Goal: Task Accomplishment & Management: Complete application form

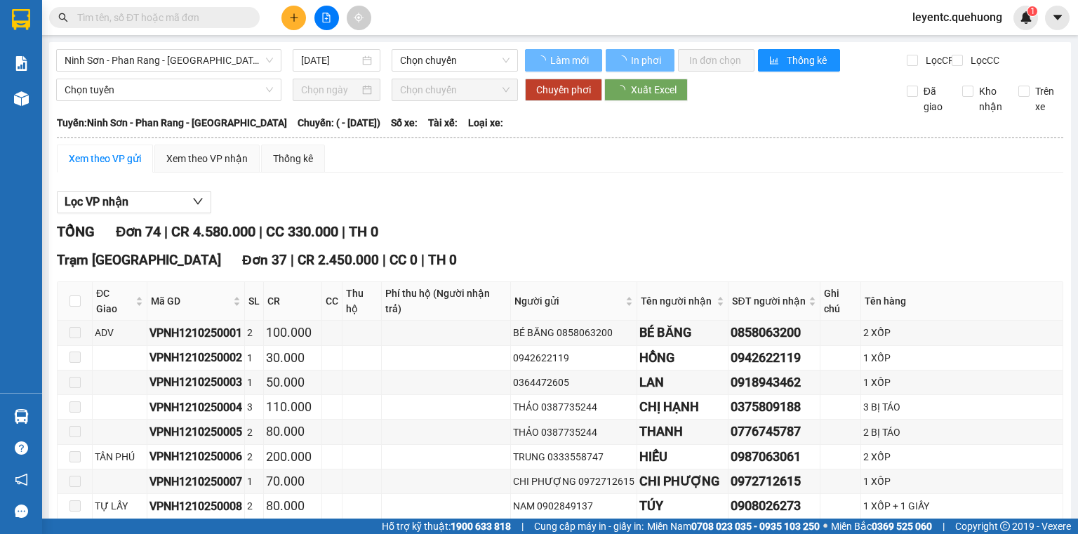
type input "[DATE]"
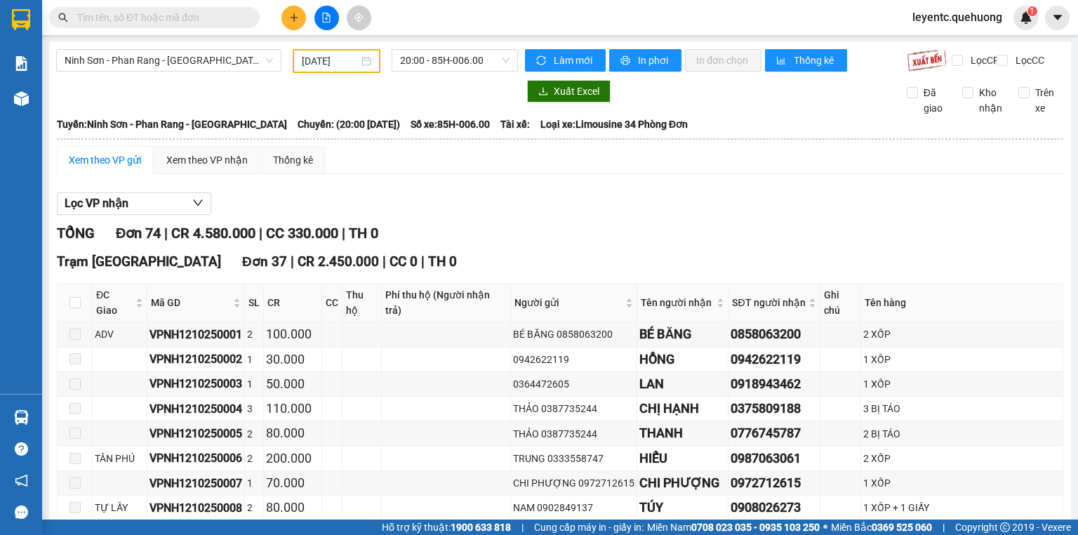
click at [217, 13] on input "text" at bounding box center [160, 17] width 166 height 15
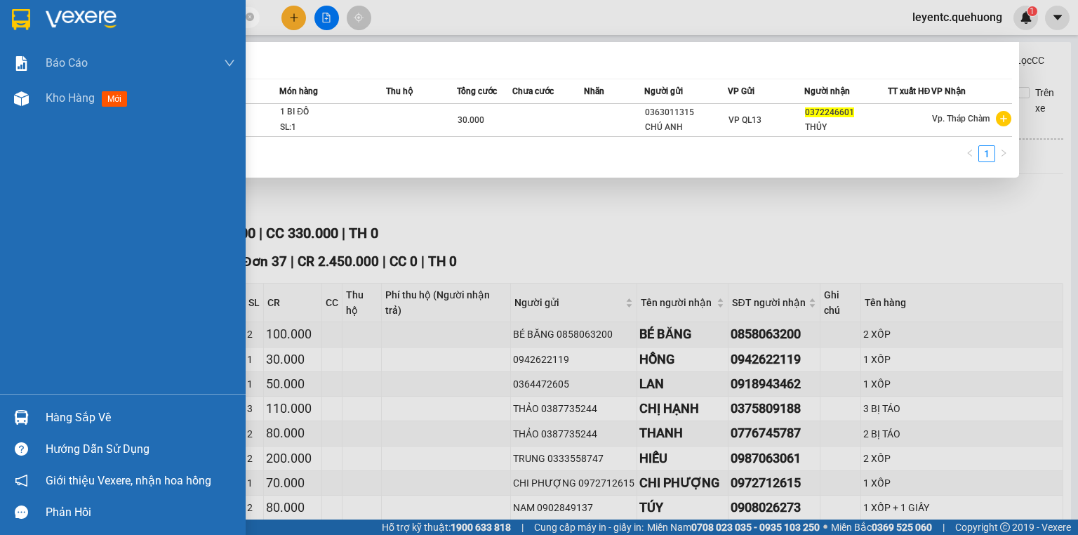
type input "0372246601"
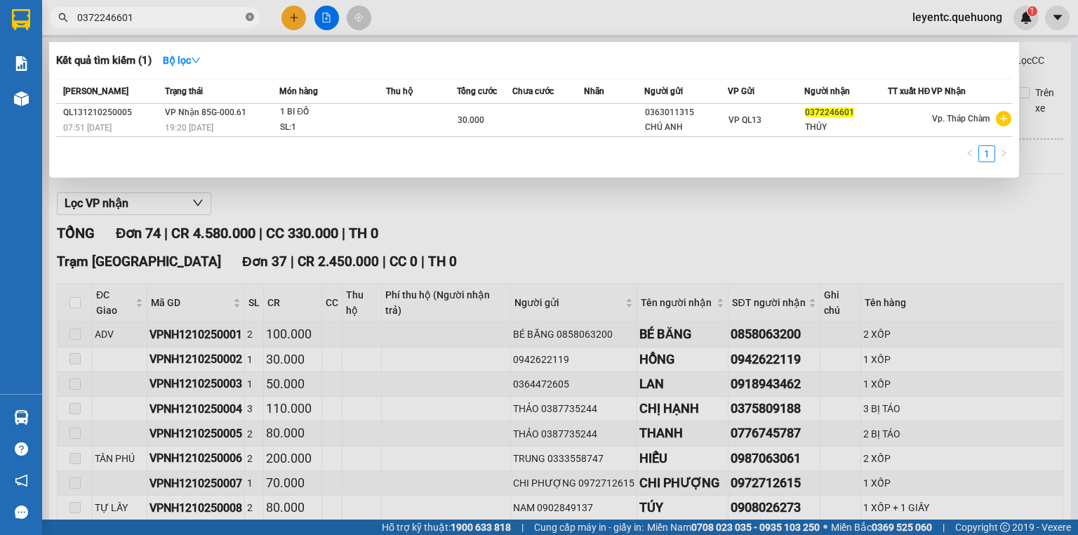
click at [249, 15] on icon "close-circle" at bounding box center [250, 17] width 8 height 8
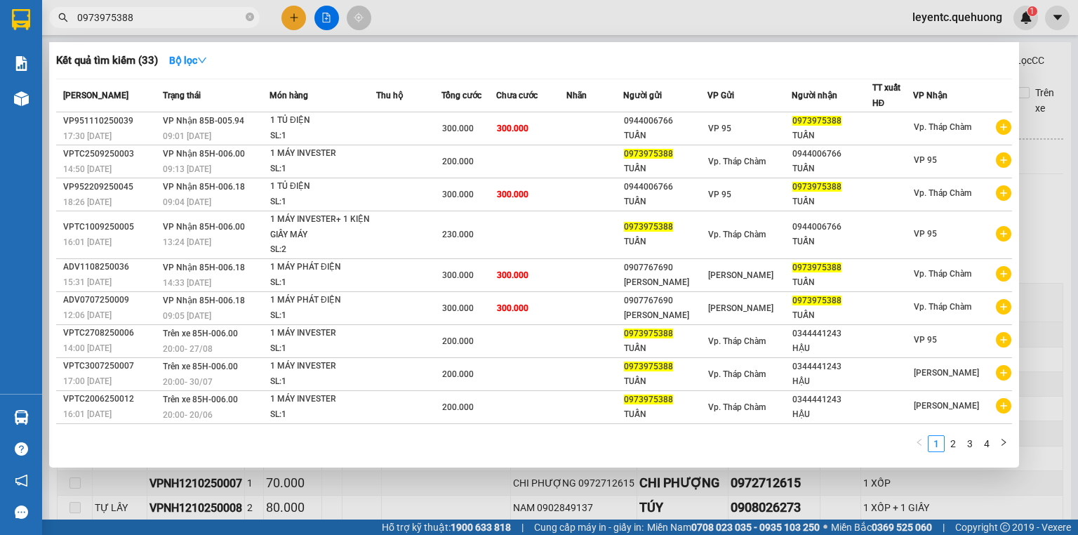
type input "0973975388"
click at [293, 22] on div at bounding box center [539, 267] width 1078 height 535
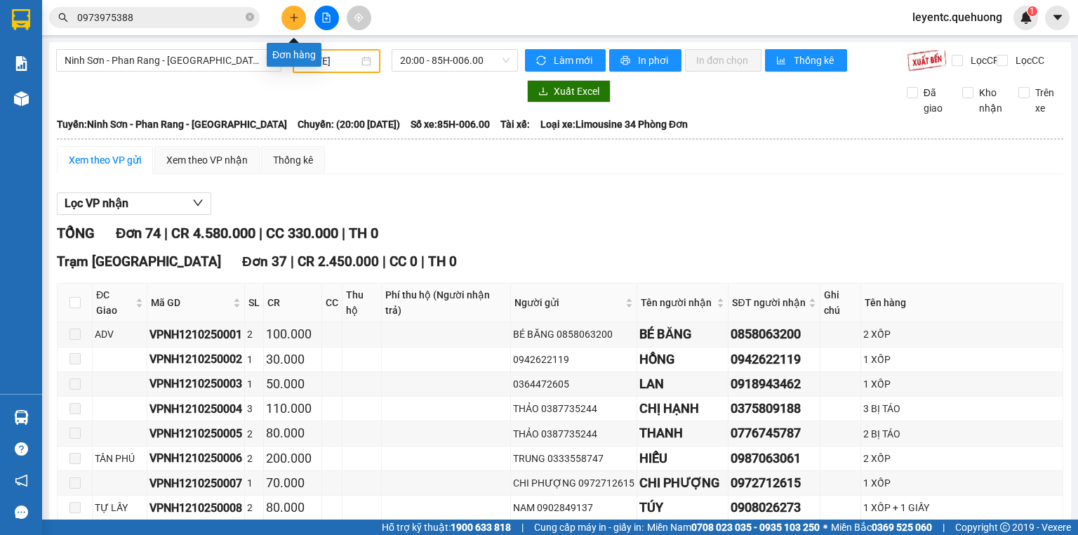
click at [293, 22] on icon "plus" at bounding box center [294, 18] width 10 height 10
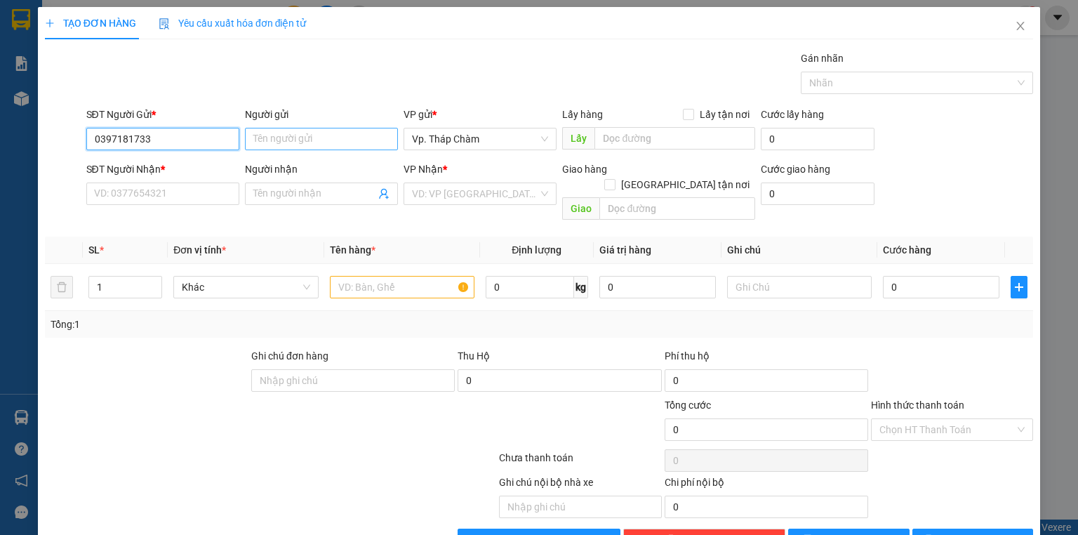
type input "0397181733"
click at [300, 135] on input "Người gửi" at bounding box center [321, 139] width 153 height 22
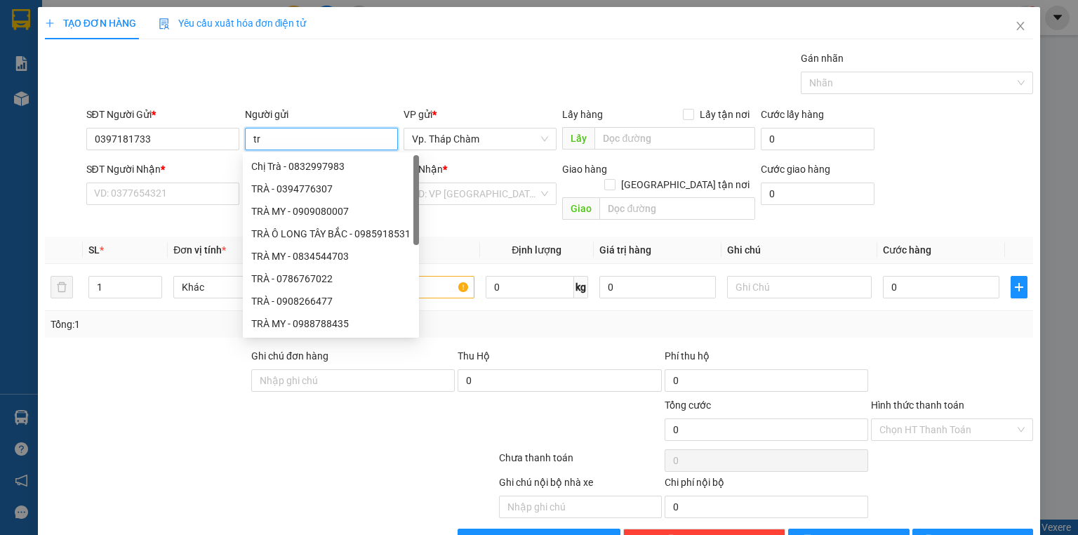
type input "t"
type input "TRÀ"
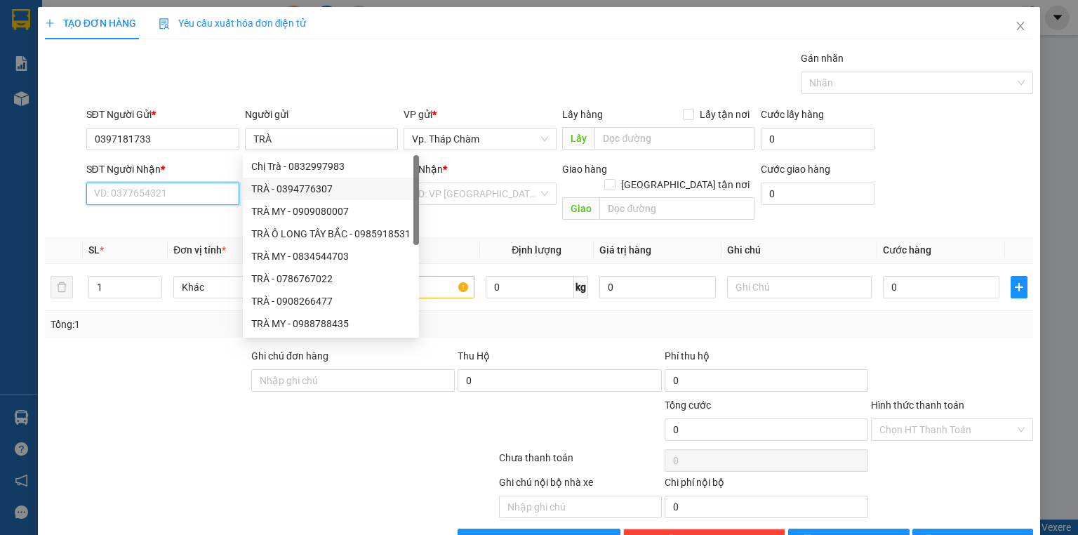
click at [180, 199] on input "SĐT Người Nhận *" at bounding box center [162, 194] width 153 height 22
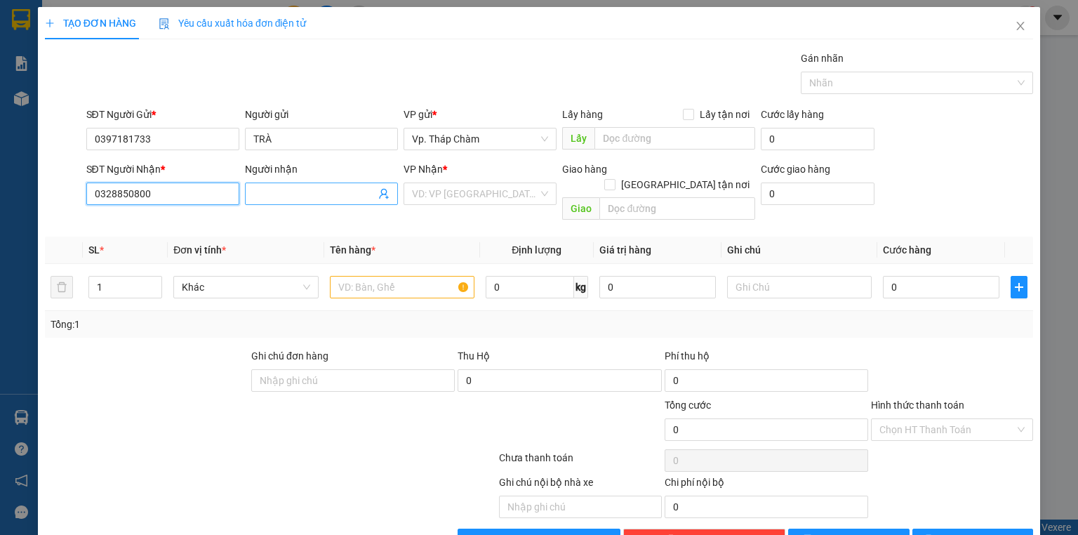
type input "0328850800"
click at [284, 197] on input "Người nhận" at bounding box center [314, 193] width 122 height 15
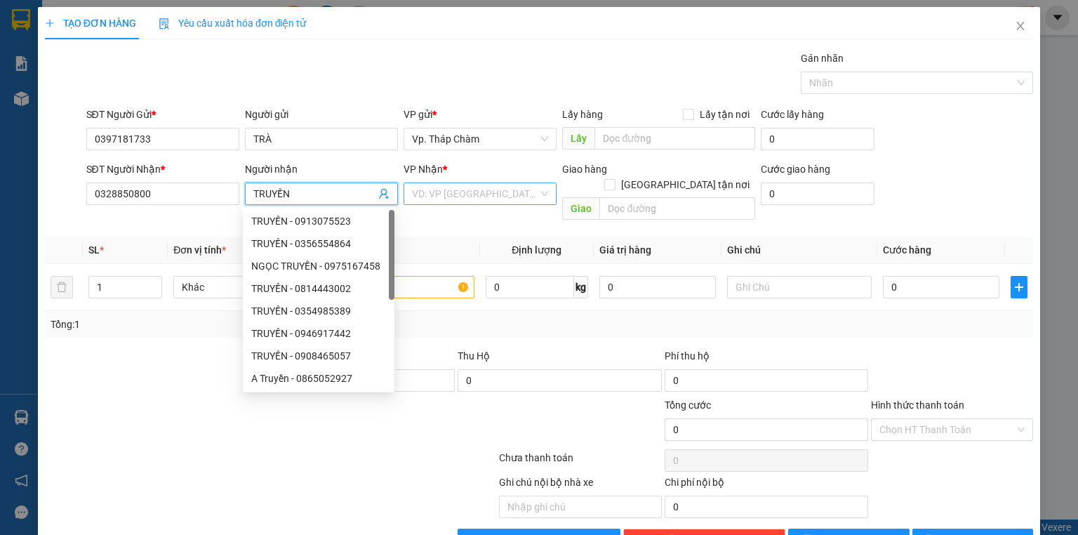
type input "TRUYỀN"
click at [496, 190] on input "search" at bounding box center [475, 193] width 126 height 21
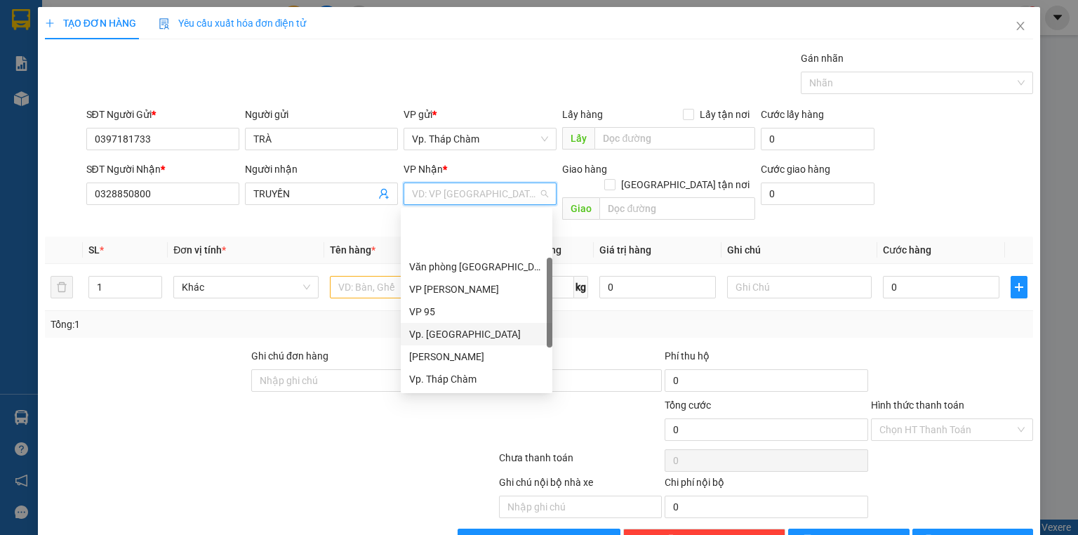
scroll to position [112, 0]
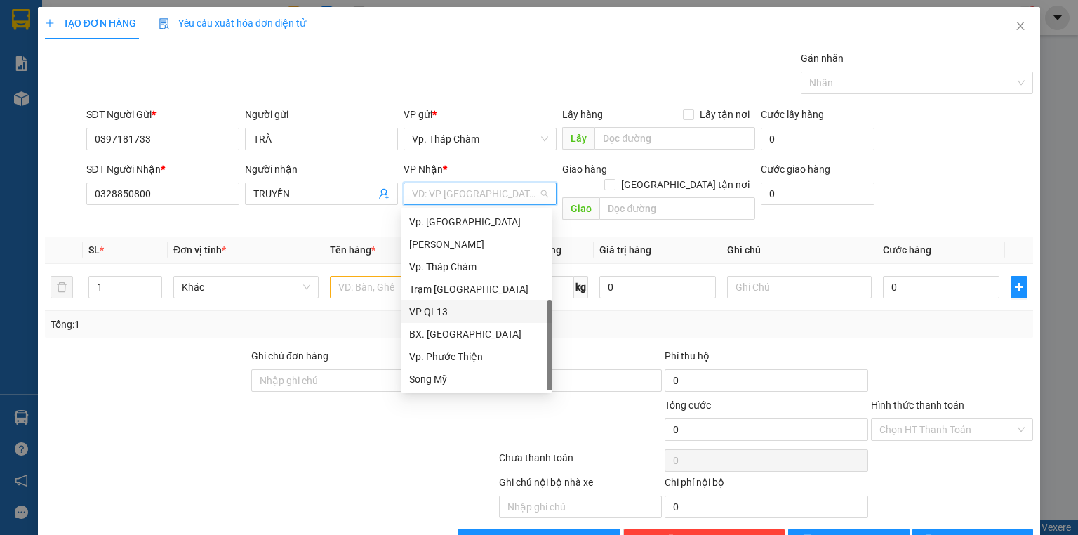
click at [435, 317] on div "VP QL13" at bounding box center [476, 311] width 135 height 15
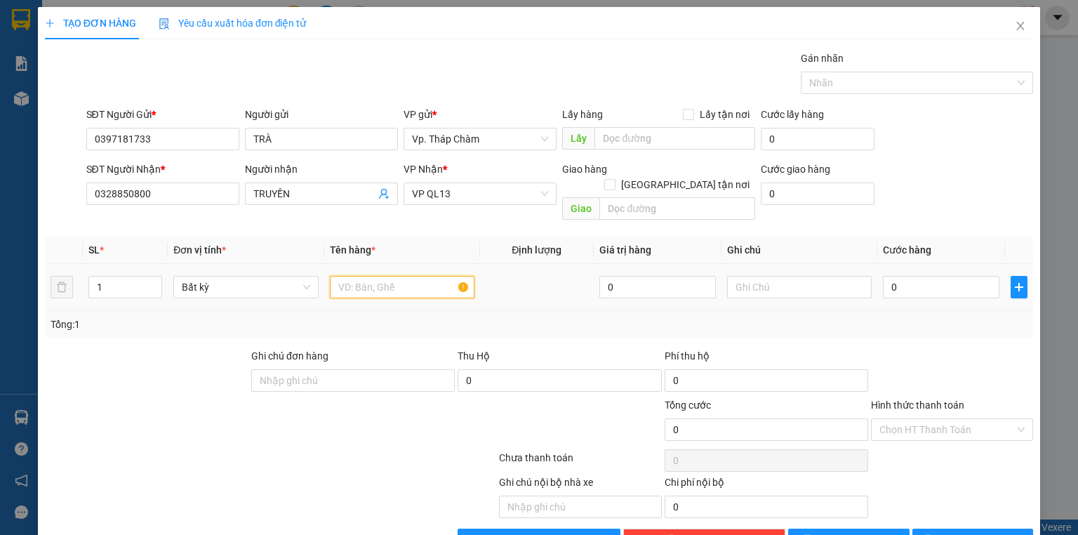
click at [359, 276] on input "text" at bounding box center [402, 287] width 145 height 22
type input "TH XỐP ĐỒ ĂN"
click at [921, 276] on input "0" at bounding box center [941, 287] width 117 height 22
type input "4"
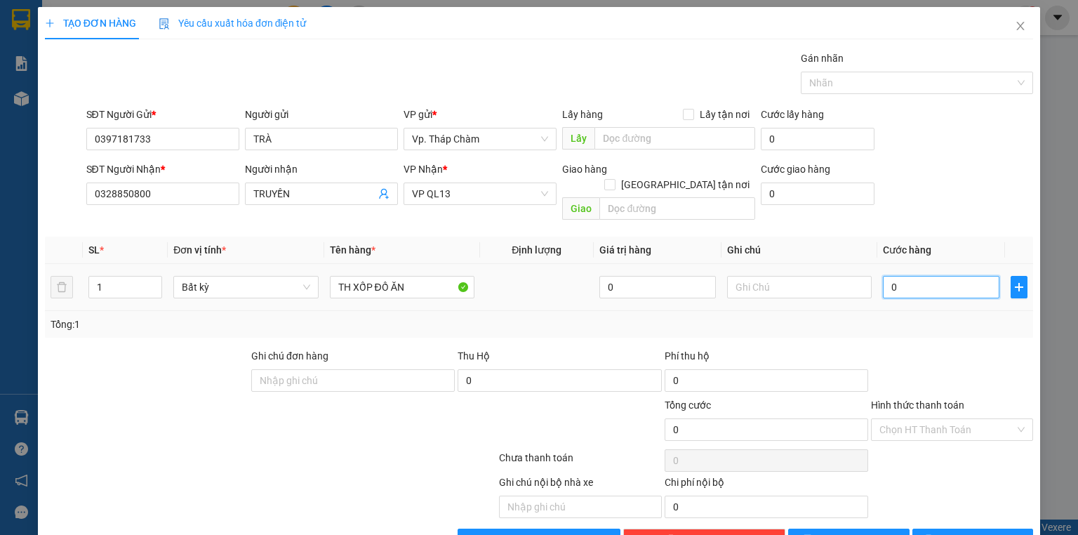
type input "4"
type input "40"
type input "40.000"
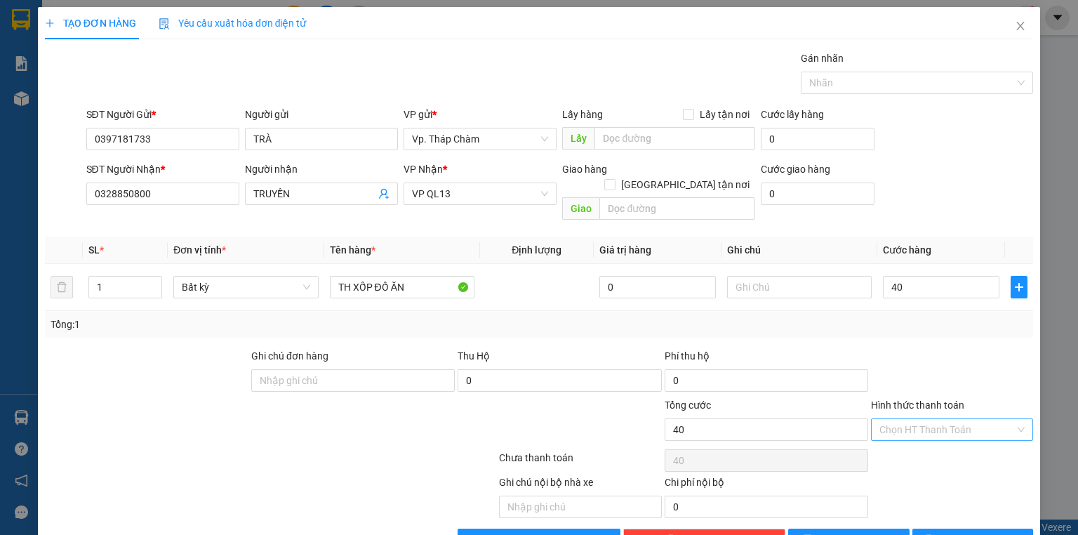
type input "40.000"
drag, startPoint x: 912, startPoint y: 410, endPoint x: 905, endPoint y: 403, distance: 9.4
click at [910, 419] on input "Hình thức thanh toán" at bounding box center [947, 429] width 135 height 21
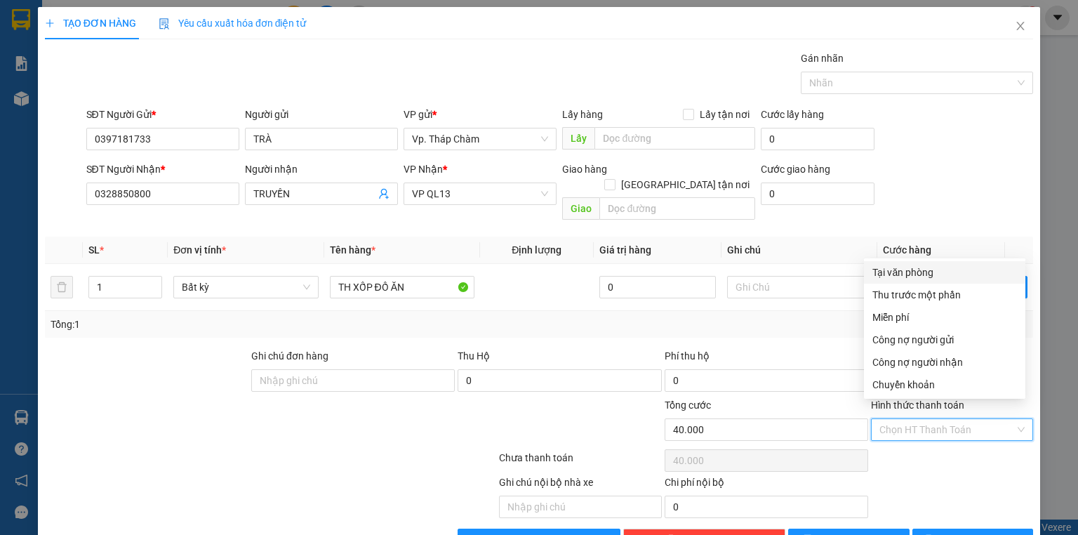
click at [915, 267] on div "Tại văn phòng" at bounding box center [944, 272] width 145 height 15
type input "0"
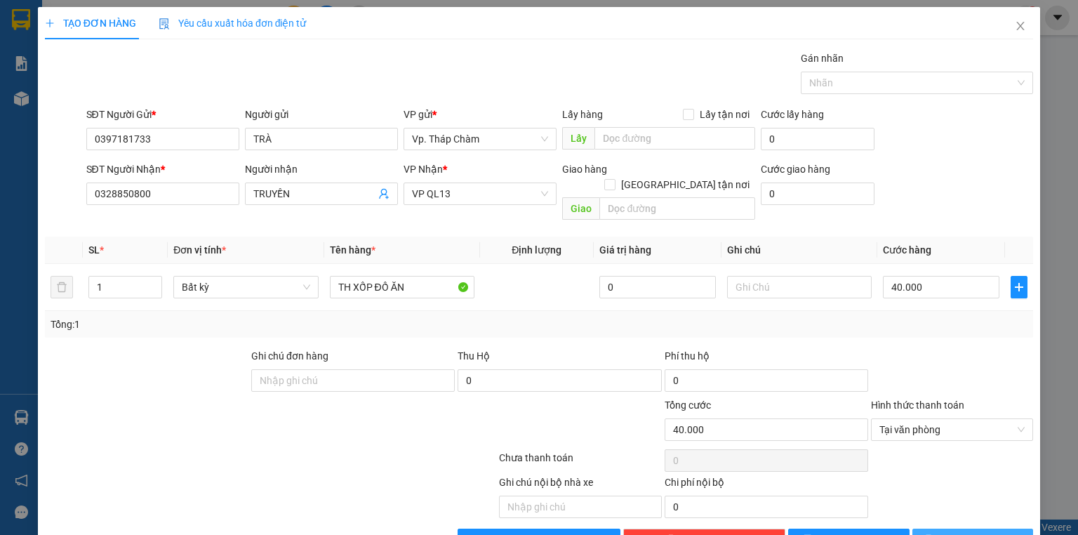
click at [955, 531] on button "[PERSON_NAME] và In" at bounding box center [973, 540] width 121 height 22
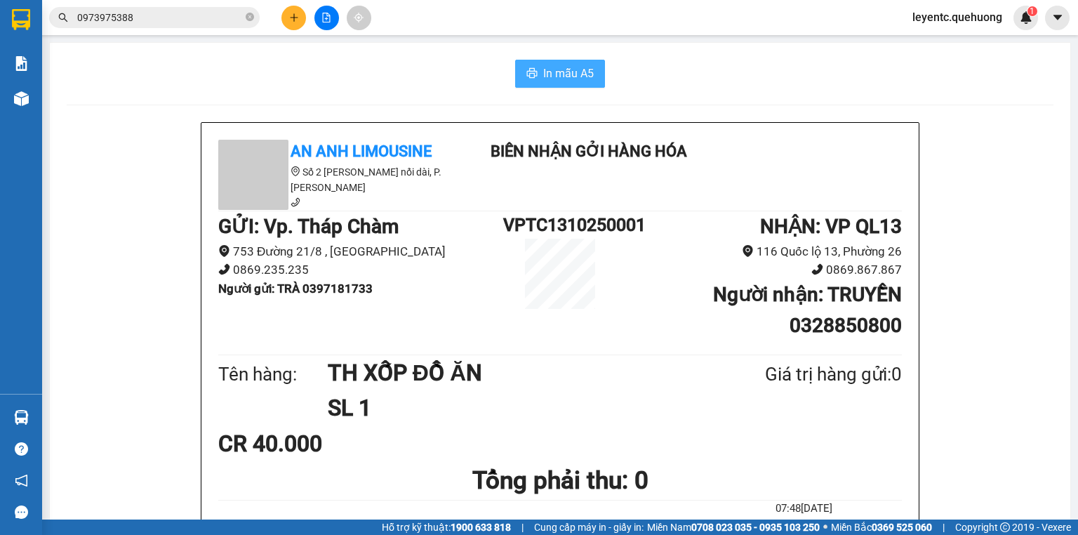
click at [570, 70] on span "In mẫu A5" at bounding box center [568, 74] width 51 height 18
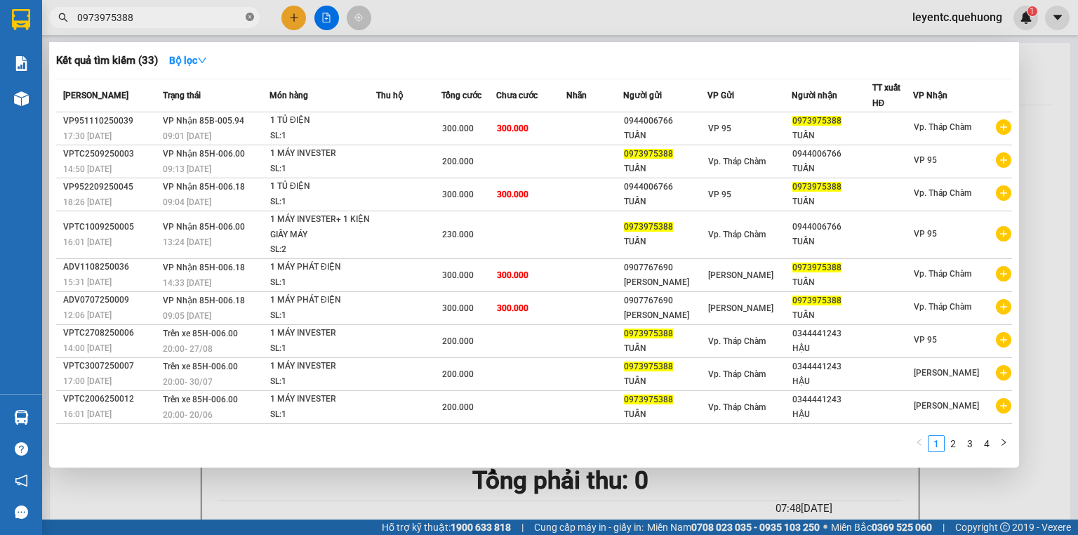
click at [251, 17] on icon "close-circle" at bounding box center [250, 17] width 8 height 8
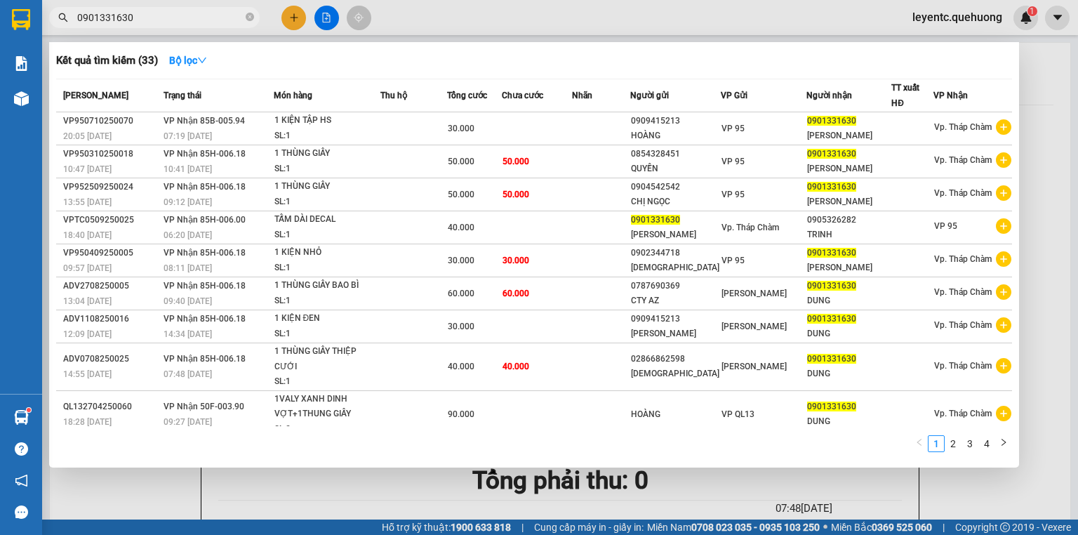
type input "0901331630"
drag, startPoint x: 132, startPoint y: 17, endPoint x: 76, endPoint y: 24, distance: 56.6
click at [76, 24] on span "0901331630" at bounding box center [154, 17] width 211 height 21
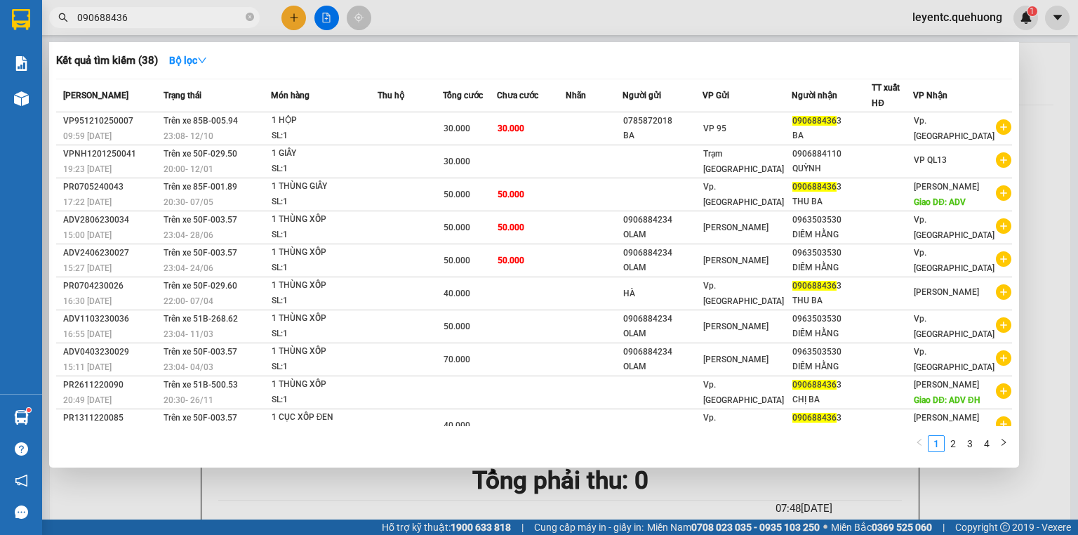
type input "0906884363"
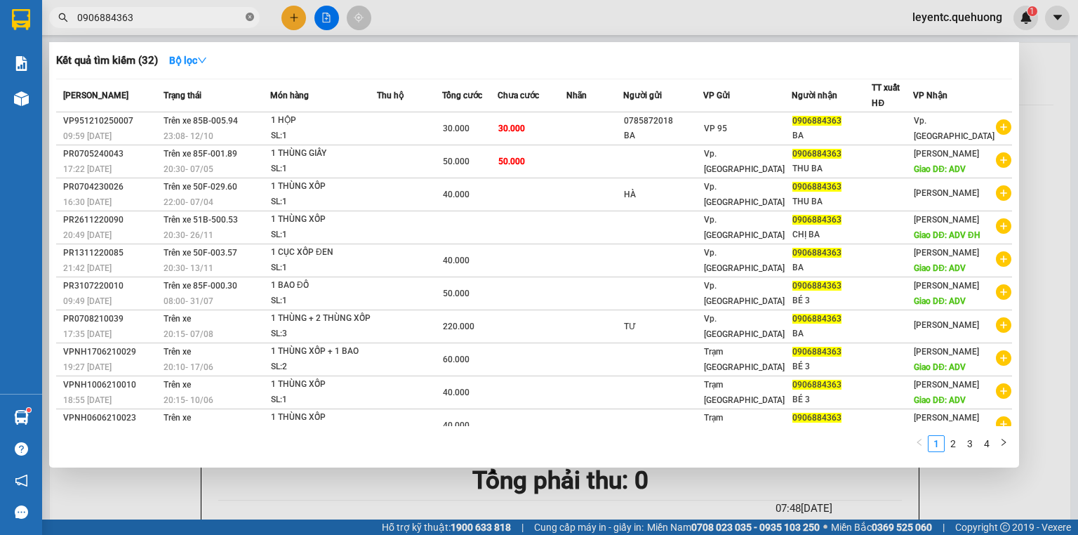
click at [247, 17] on icon "close-circle" at bounding box center [250, 17] width 8 height 8
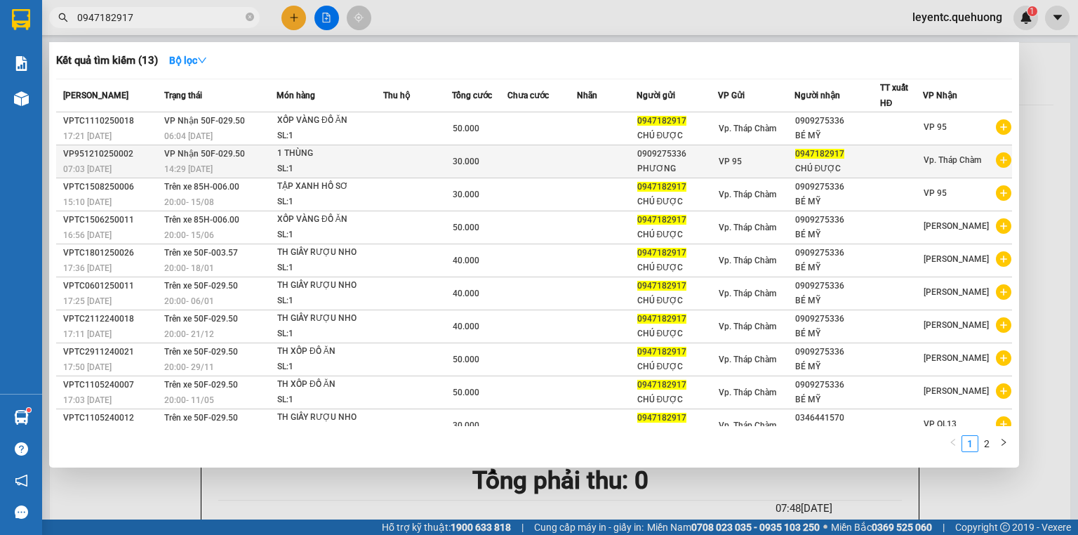
scroll to position [11, 0]
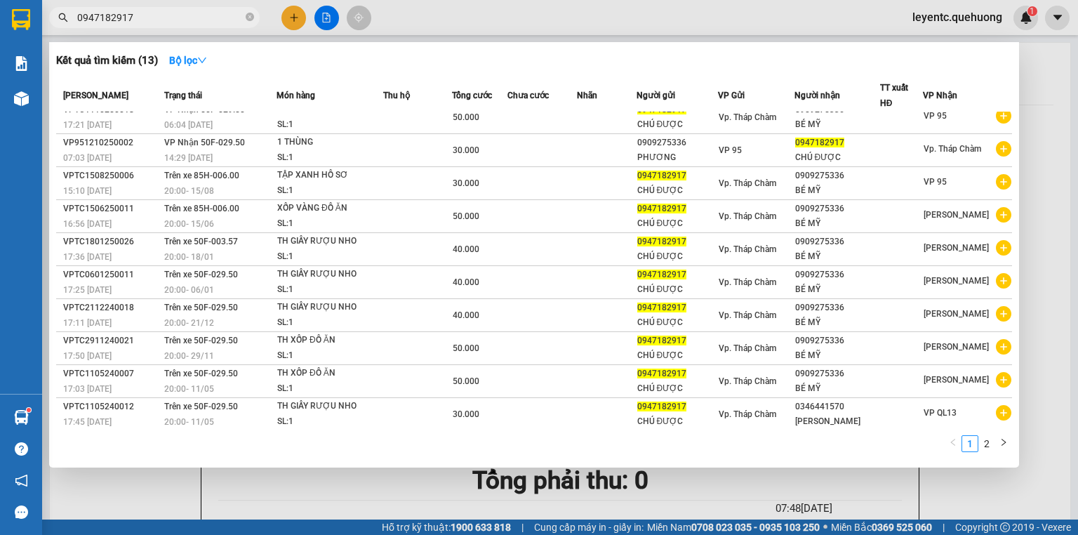
type input "0947182917"
click at [326, 8] on div at bounding box center [539, 267] width 1078 height 535
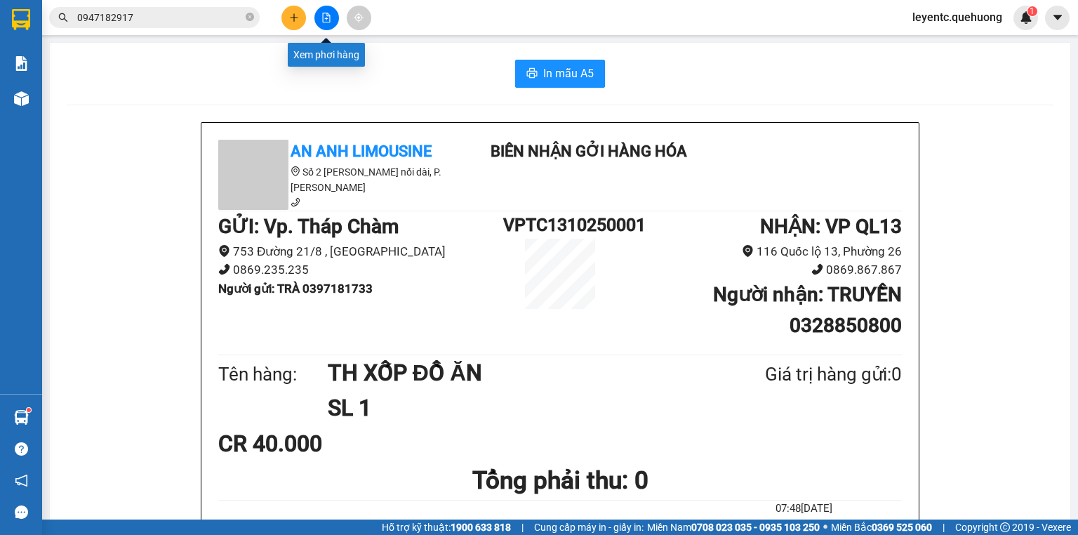
click at [326, 8] on button at bounding box center [326, 18] width 25 height 25
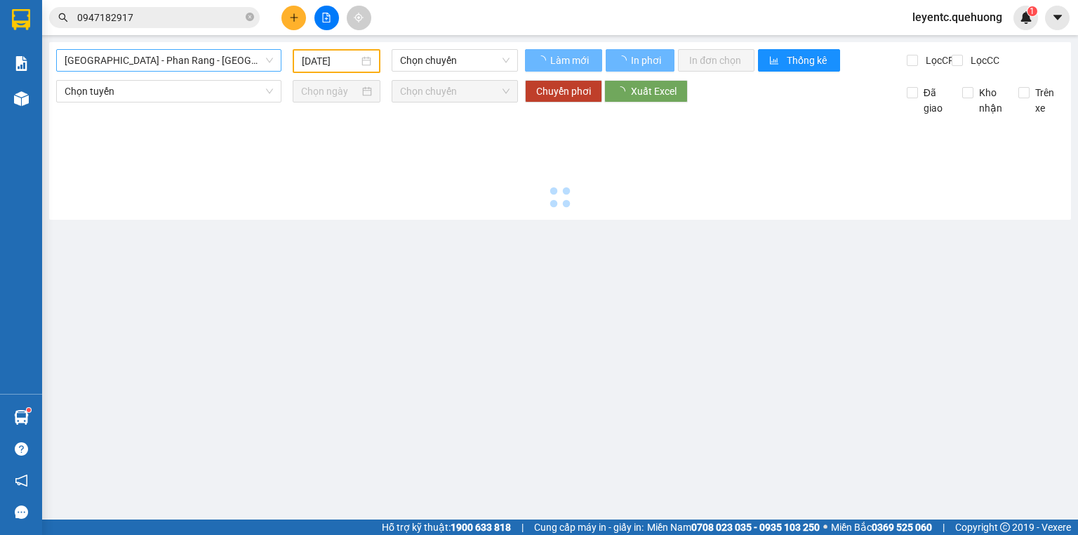
type input "[DATE]"
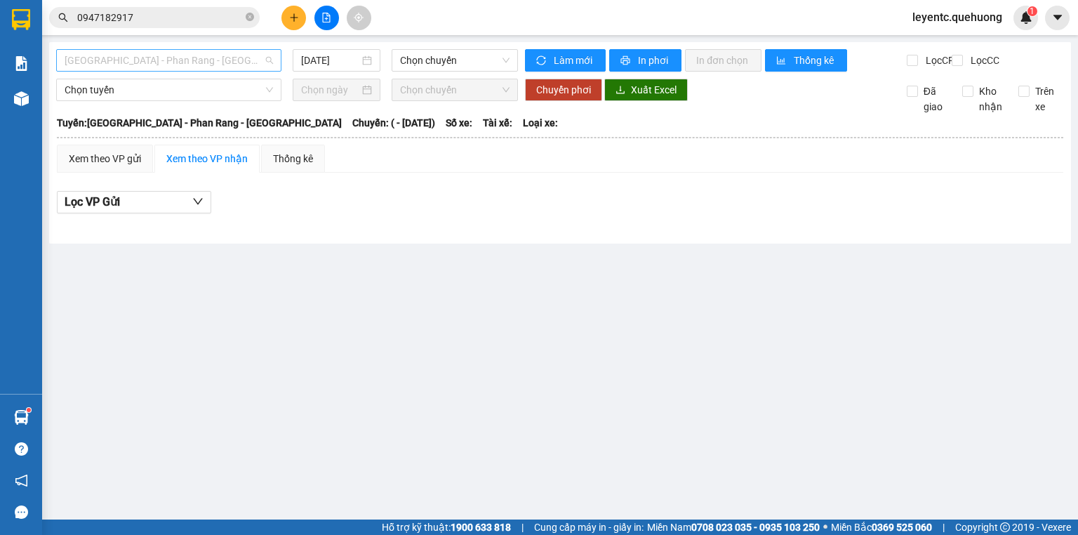
click at [177, 62] on span "[GEOGRAPHIC_DATA] - Phan Rang - [GEOGRAPHIC_DATA]" at bounding box center [169, 60] width 208 height 21
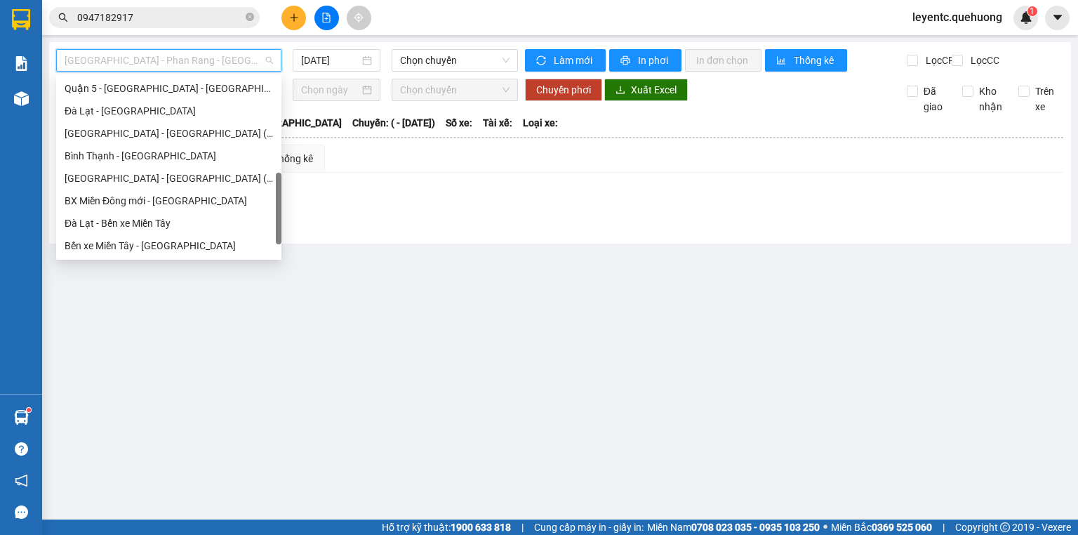
scroll to position [382, 0]
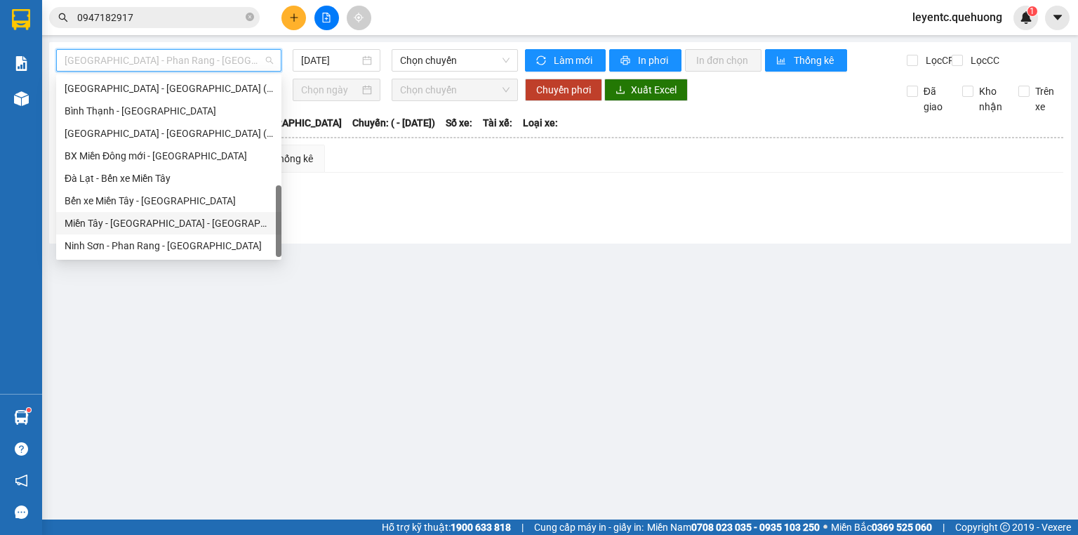
click at [194, 225] on div "Miền Tây - [GEOGRAPHIC_DATA] - [GEOGRAPHIC_DATA]" at bounding box center [169, 222] width 208 height 15
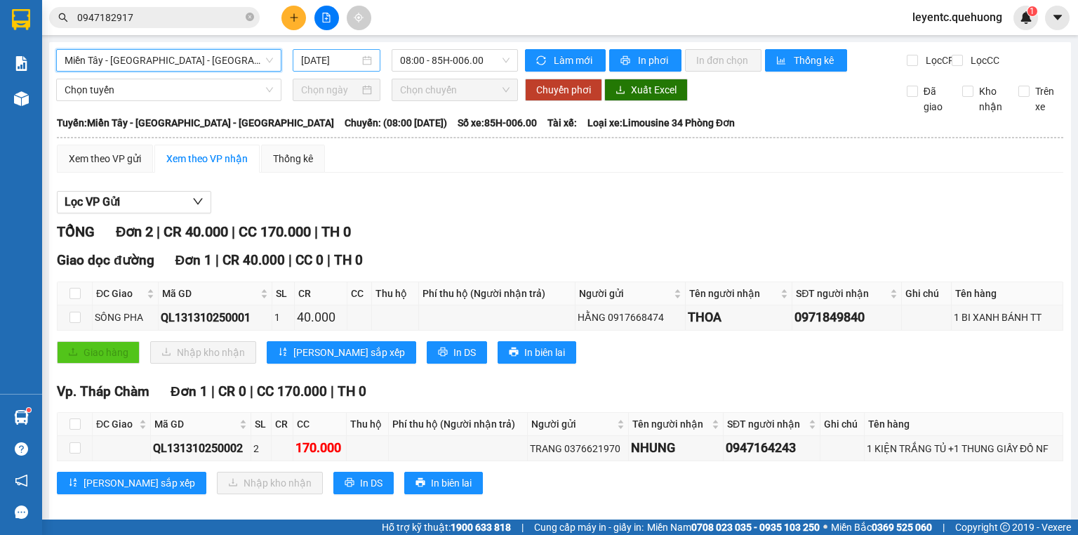
click at [343, 58] on input "[DATE]" at bounding box center [330, 60] width 58 height 15
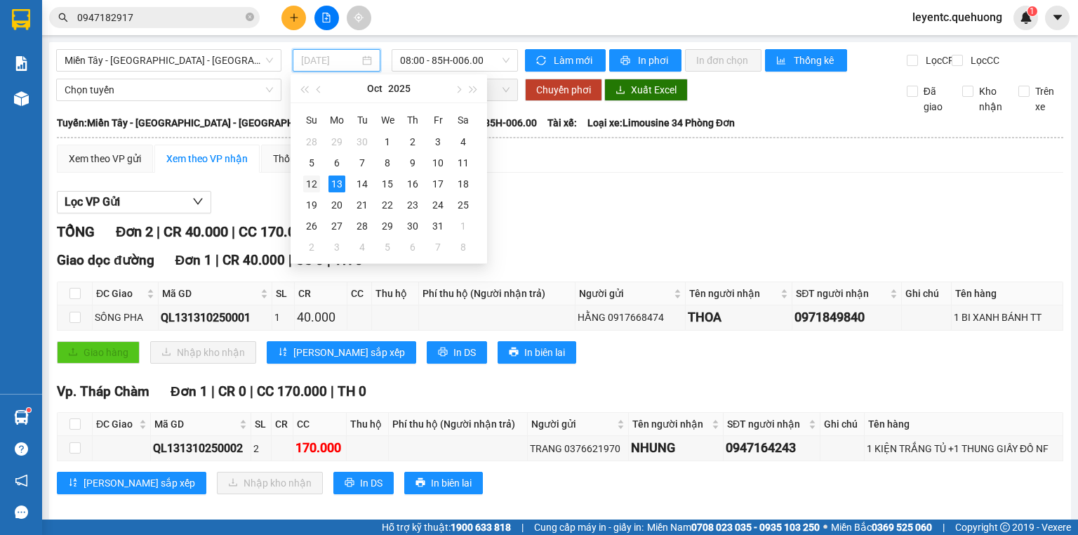
click at [313, 179] on div "12" at bounding box center [311, 183] width 17 height 17
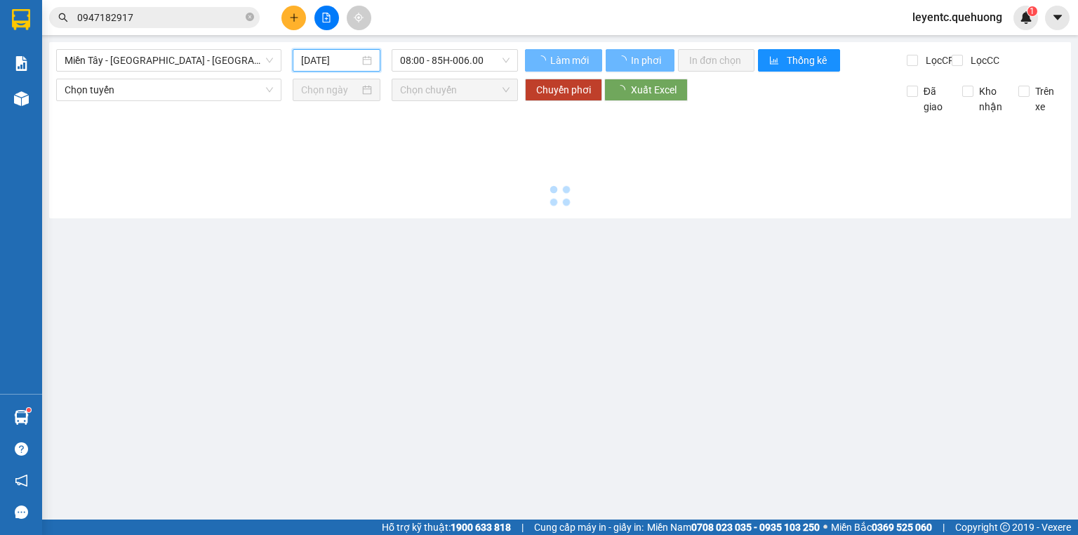
type input "[DATE]"
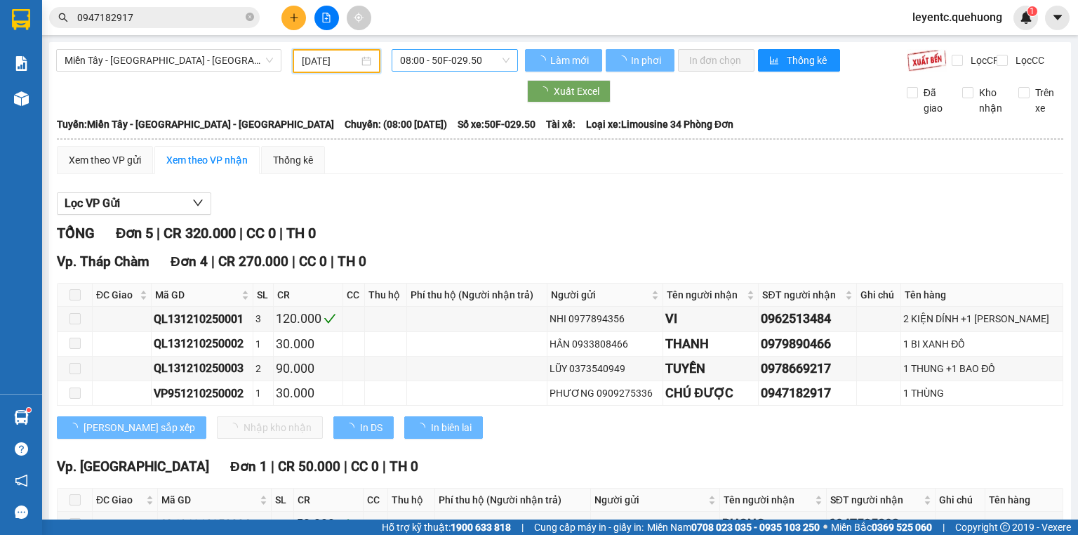
click at [447, 64] on span "08:00 - 50F-029.50" at bounding box center [455, 60] width 110 height 21
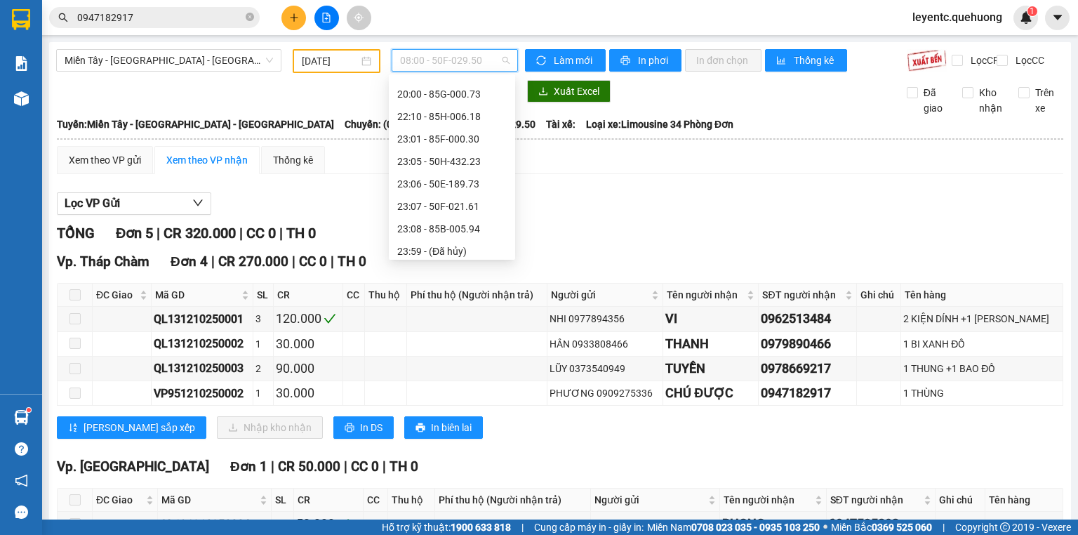
scroll to position [135, 0]
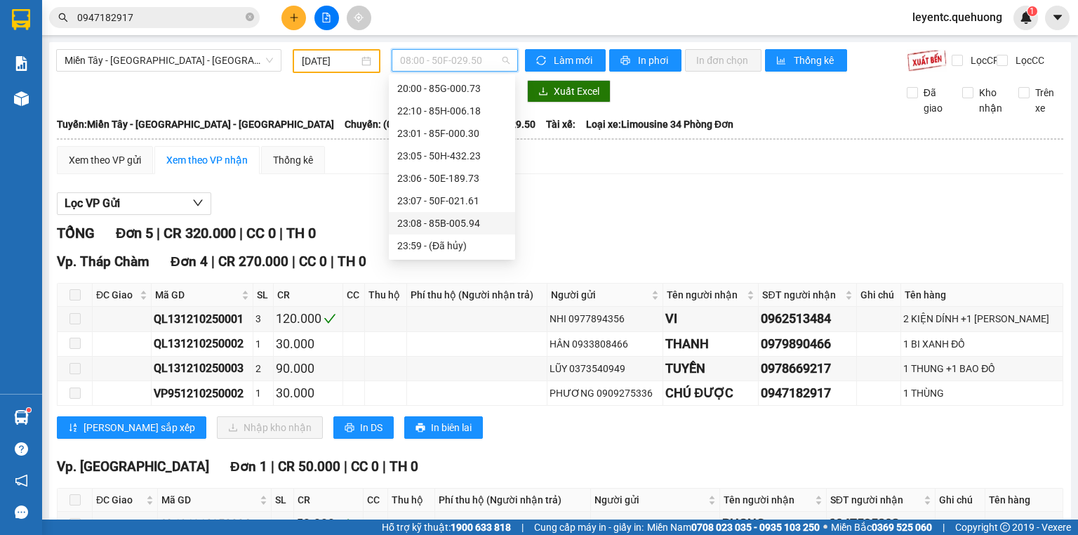
click at [452, 226] on div "23:08 - 85B-005.94" at bounding box center [452, 222] width 110 height 15
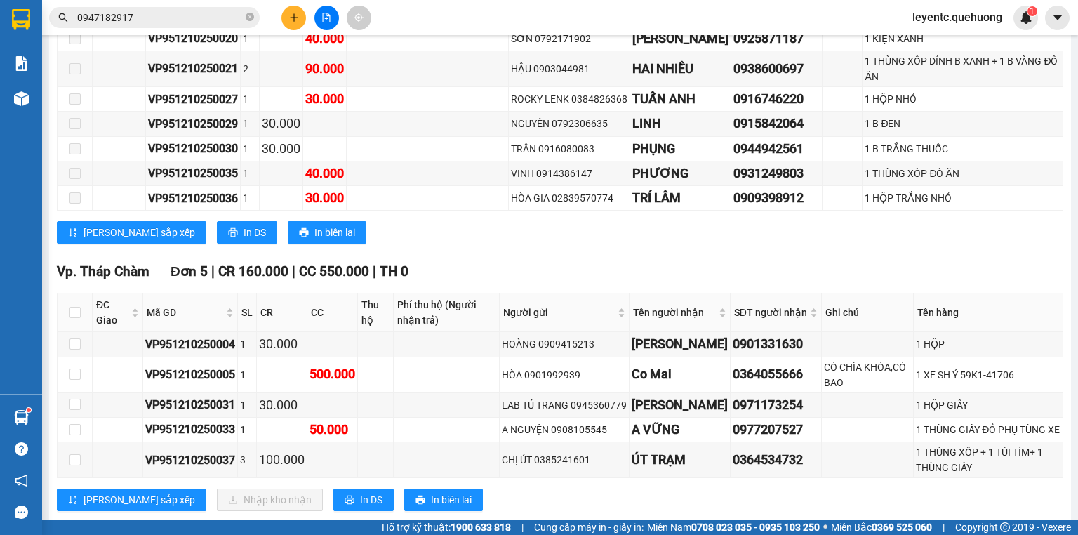
scroll to position [1235, 0]
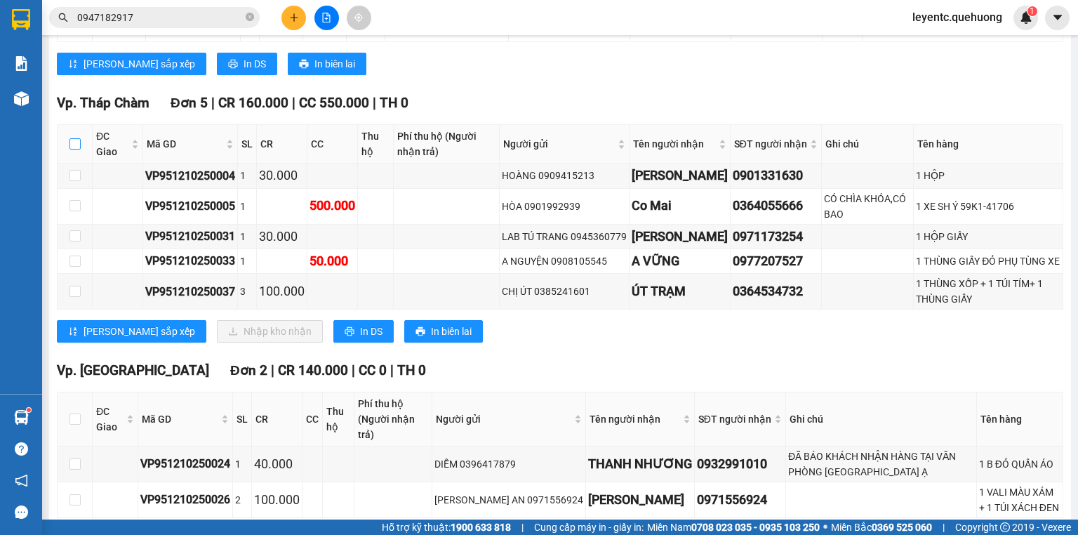
click at [72, 144] on input "checkbox" at bounding box center [74, 143] width 11 height 11
checkbox input "true"
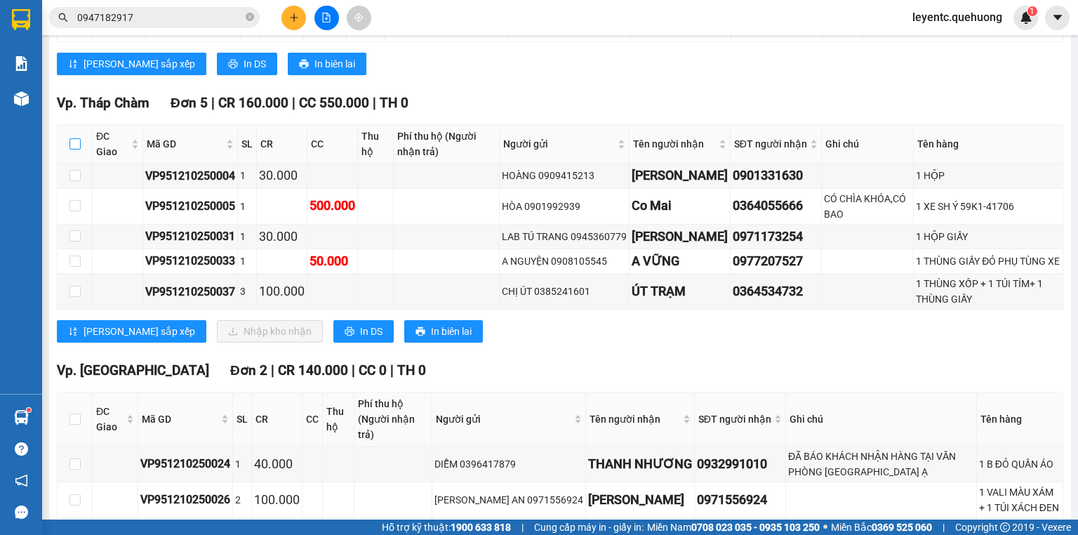
checkbox input "true"
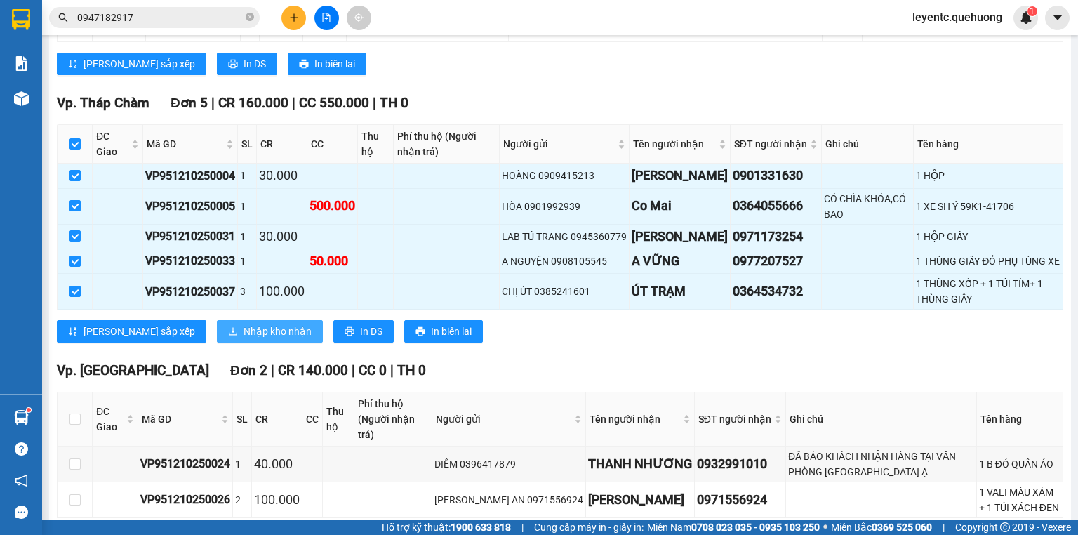
click at [244, 329] on span "Nhập kho nhận" at bounding box center [278, 331] width 68 height 15
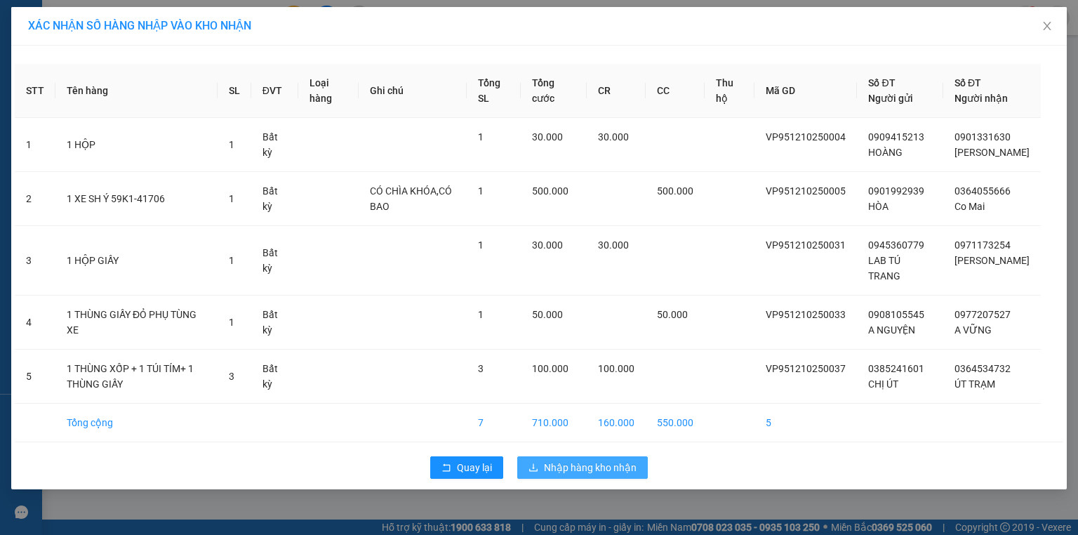
click at [608, 475] on span "Nhập hàng kho nhận" at bounding box center [590, 467] width 93 height 15
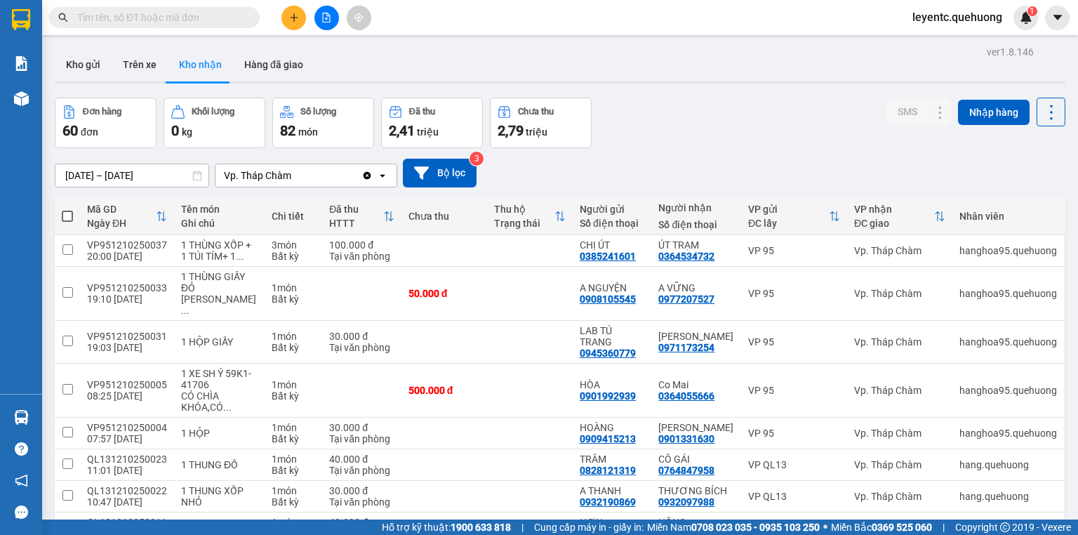
click at [213, 14] on input "text" at bounding box center [160, 17] width 166 height 15
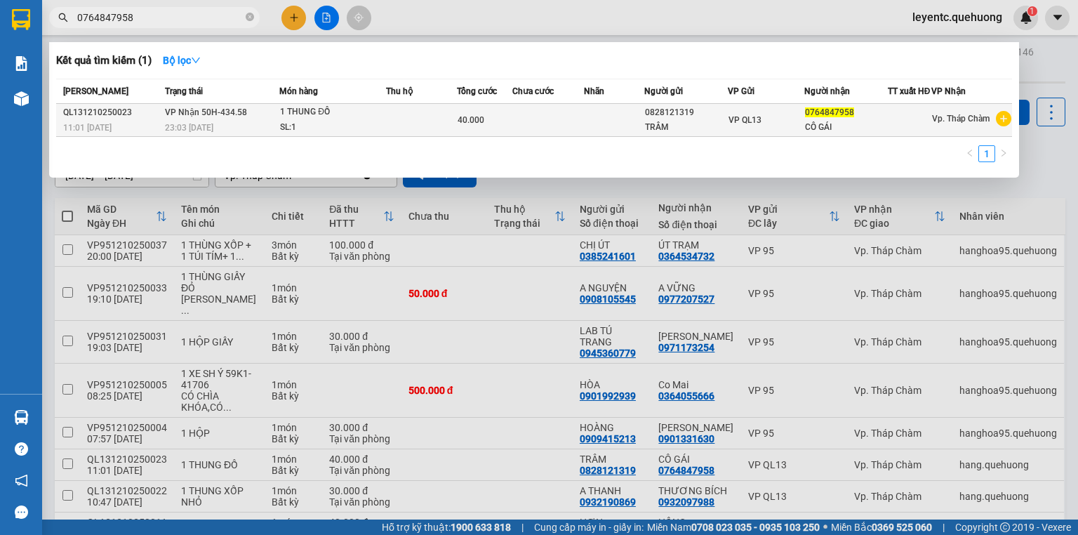
type input "0764847958"
click at [557, 123] on td at bounding box center [548, 120] width 72 height 33
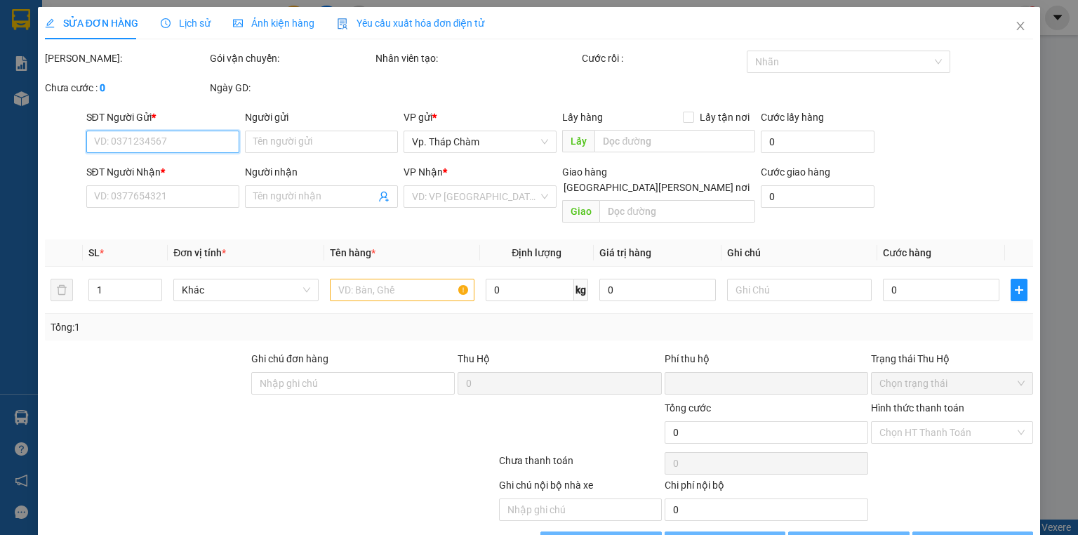
type input "0828121319"
type input "TRÂM"
type input "0764847958"
type input "CÔ GÁI"
type input "0"
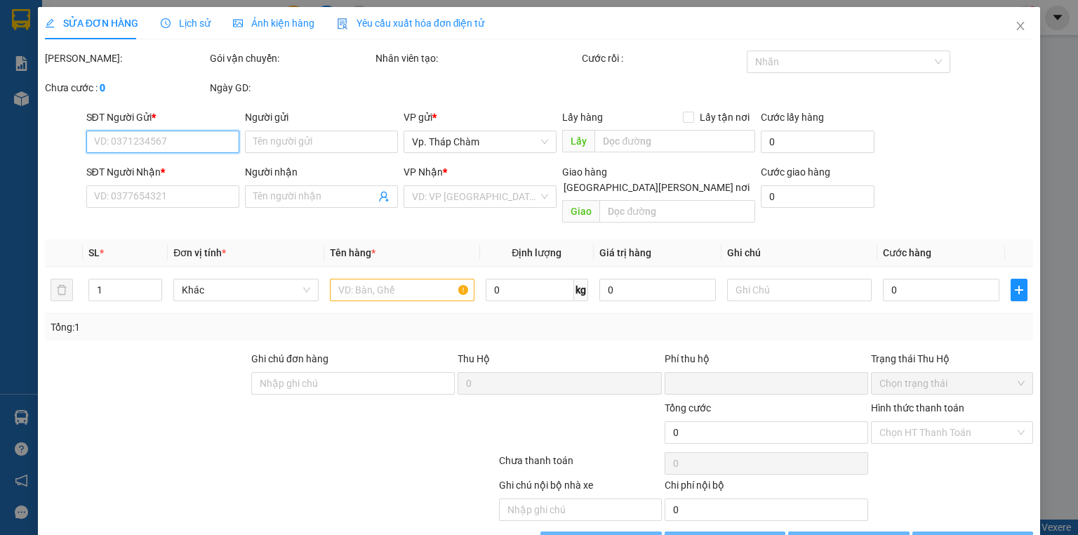
type input "40.000"
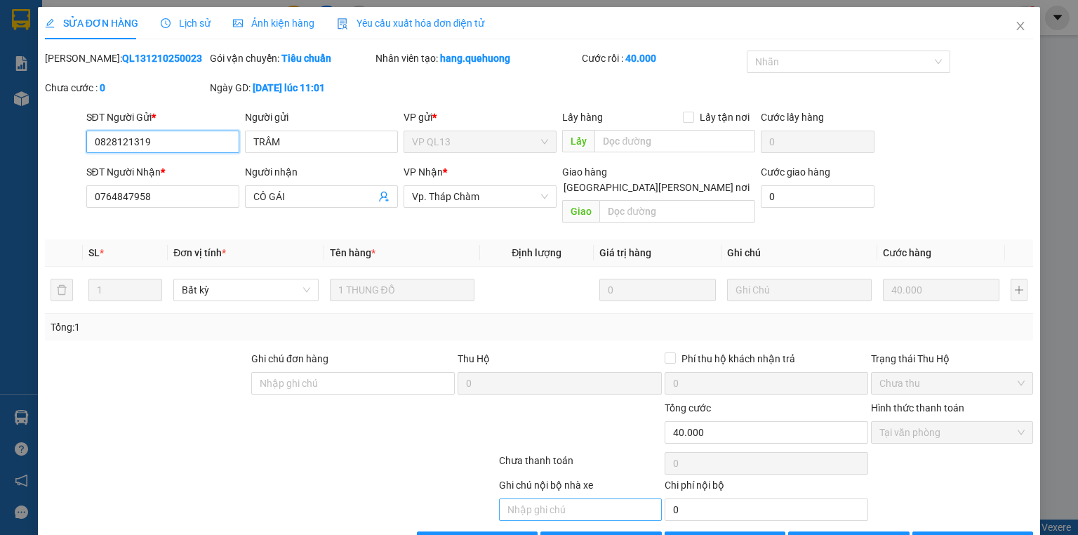
scroll to position [29, 0]
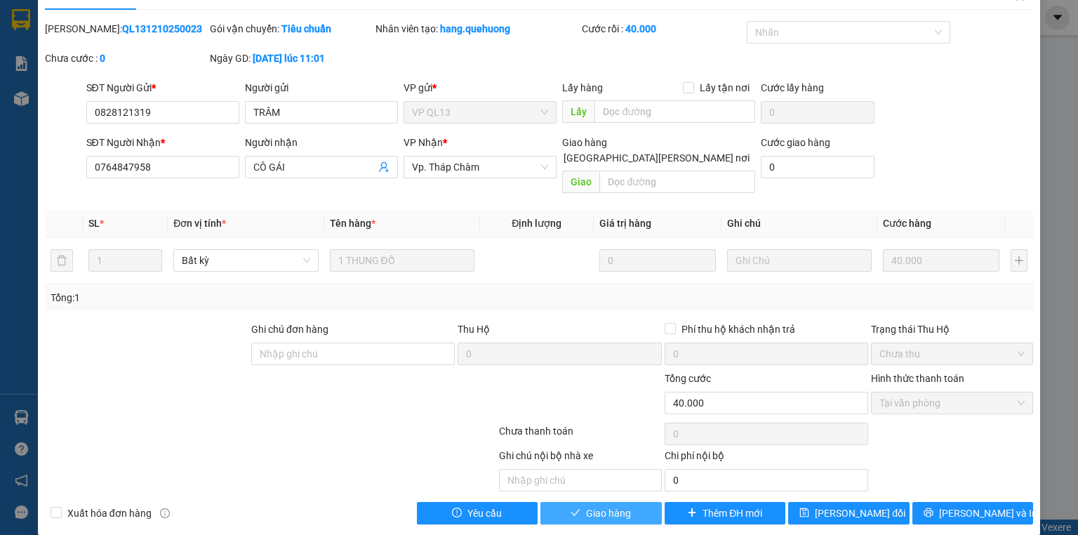
click at [616, 505] on span "Giao hàng" at bounding box center [608, 512] width 45 height 15
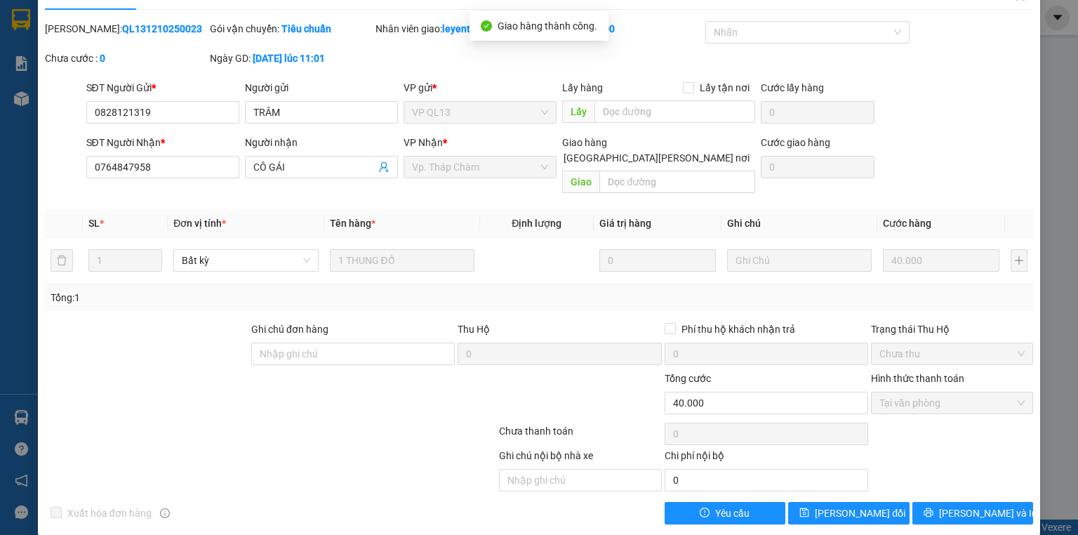
scroll to position [0, 0]
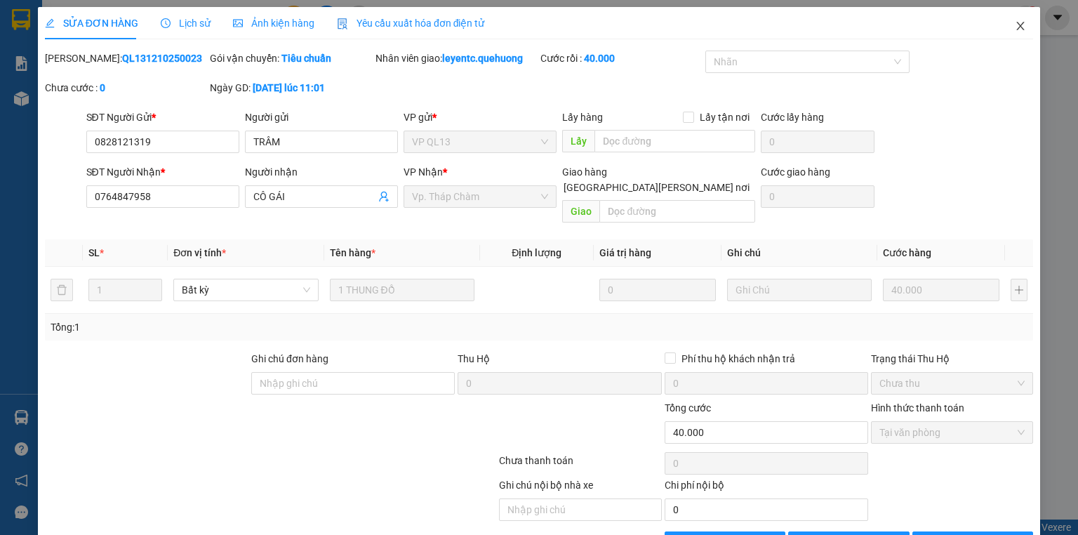
click at [1017, 27] on icon "close" at bounding box center [1021, 26] width 8 height 8
